Goal: Find contact information: Find contact information

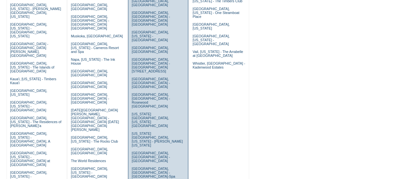
scroll to position [211, 0]
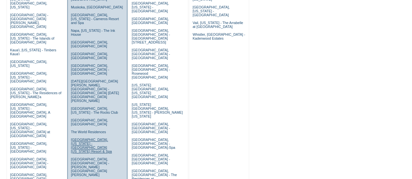
click at [83, 138] on link "[GEOGRAPHIC_DATA], [US_STATE] - [GEOGRAPHIC_DATA] [US_STATE] Resort & Spa" at bounding box center [91, 146] width 41 height 16
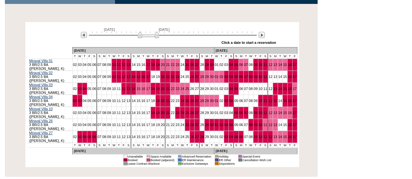
scroll to position [113, 0]
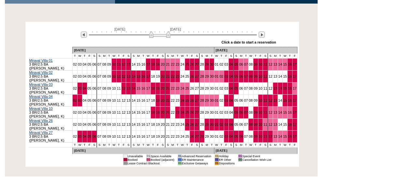
drag, startPoint x: 149, startPoint y: 36, endPoint x: 163, endPoint y: 37, distance: 13.4
click at [163, 37] on img at bounding box center [159, 34] width 21 height 7
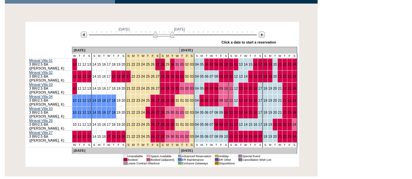
click at [165, 37] on img at bounding box center [163, 34] width 21 height 7
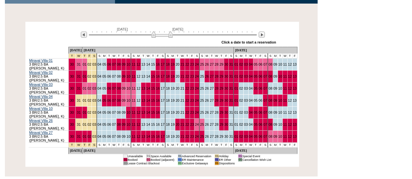
drag, startPoint x: 160, startPoint y: 32, endPoint x: 157, endPoint y: 33, distance: 3.3
click at [157, 33] on img at bounding box center [161, 34] width 21 height 7
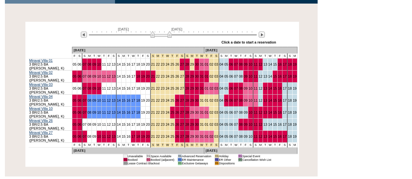
click at [157, 33] on img at bounding box center [160, 34] width 21 height 7
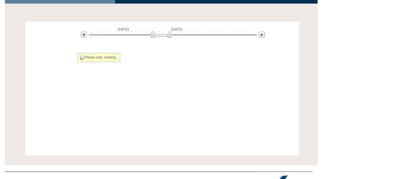
click at [157, 33] on img at bounding box center [160, 34] width 21 height 7
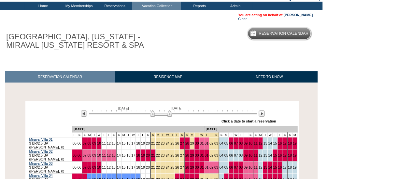
scroll to position [32, 0]
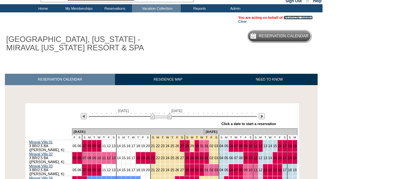
click at [299, 16] on link "[PERSON_NAME]" at bounding box center [298, 18] width 29 height 4
